Goal: Information Seeking & Learning: Check status

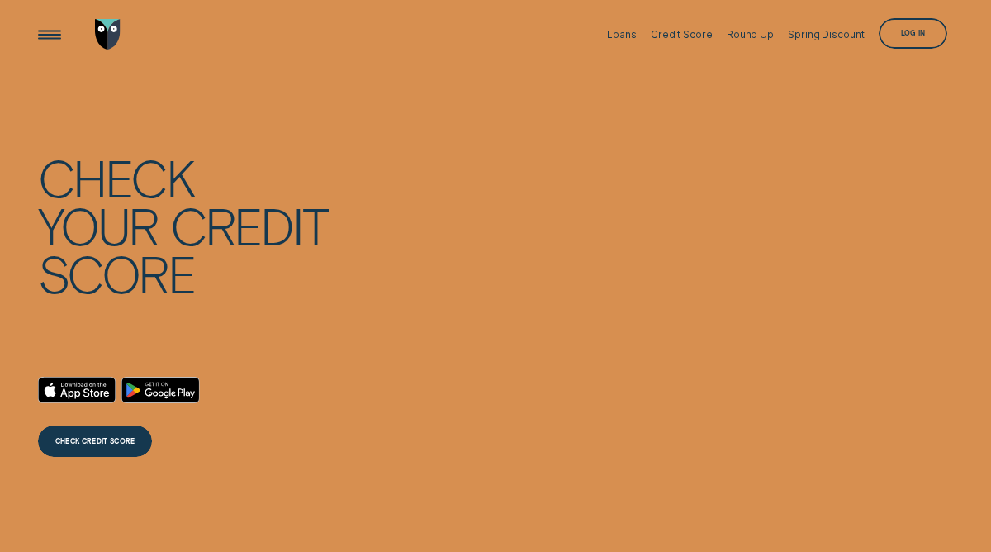
click at [132, 435] on div "CHECK CREDIT SCORE" at bounding box center [95, 440] width 115 height 31
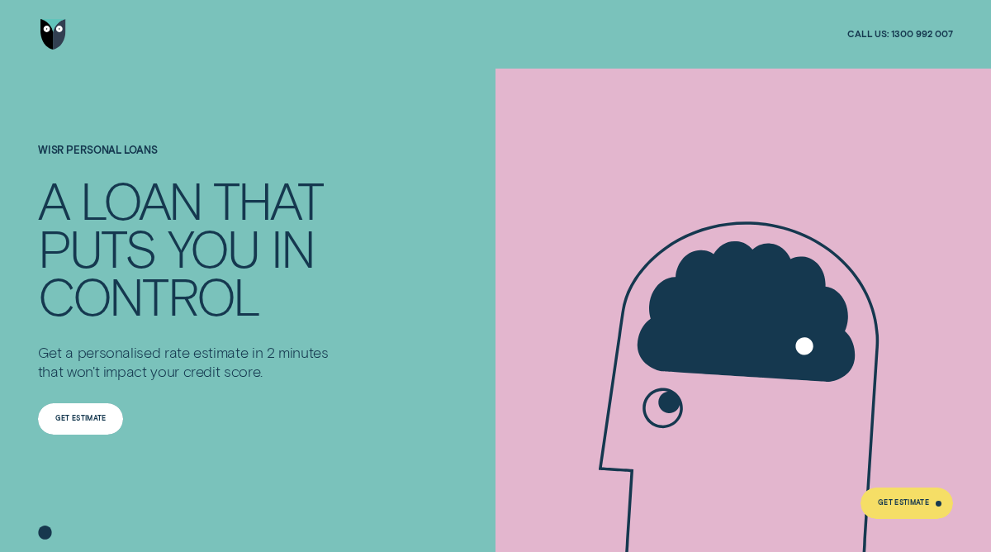
click at [75, 420] on div "Get Estimate" at bounding box center [80, 419] width 51 height 6
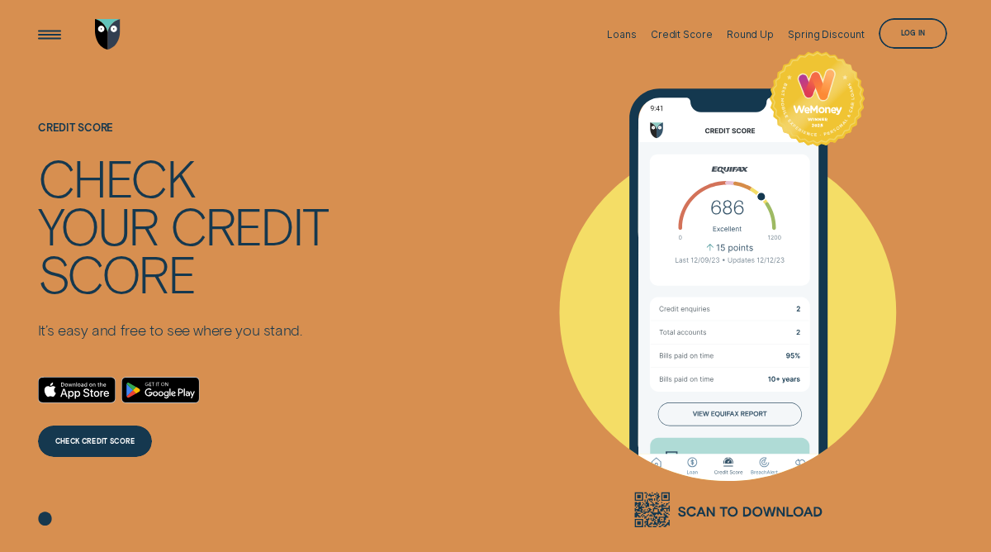
click at [169, 434] on div "CHECK CREDIT SCORE CHECK CREDIT SCORE" at bounding box center [182, 430] width 289 height 55
click at [136, 439] on div "CHECK CREDIT SCORE" at bounding box center [95, 440] width 115 height 31
